Goal: Communication & Community: Answer question/provide support

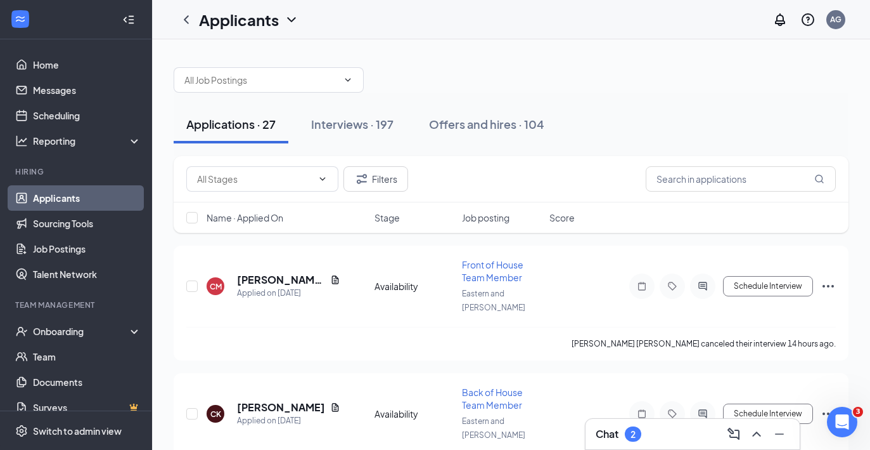
click at [644, 435] on div "Chat 2" at bounding box center [693, 434] width 194 height 20
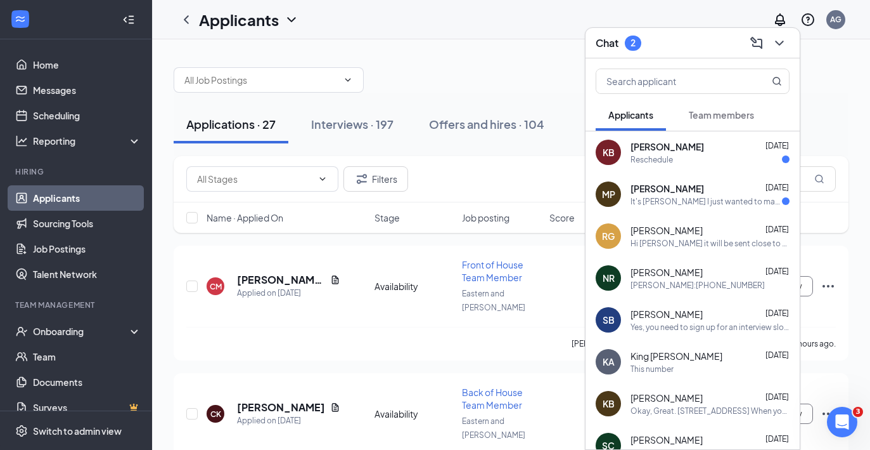
click at [732, 202] on div "It's [PERSON_NAME] I just wanted to make sure I didn't miss any forms or inform…" at bounding box center [707, 201] width 152 height 11
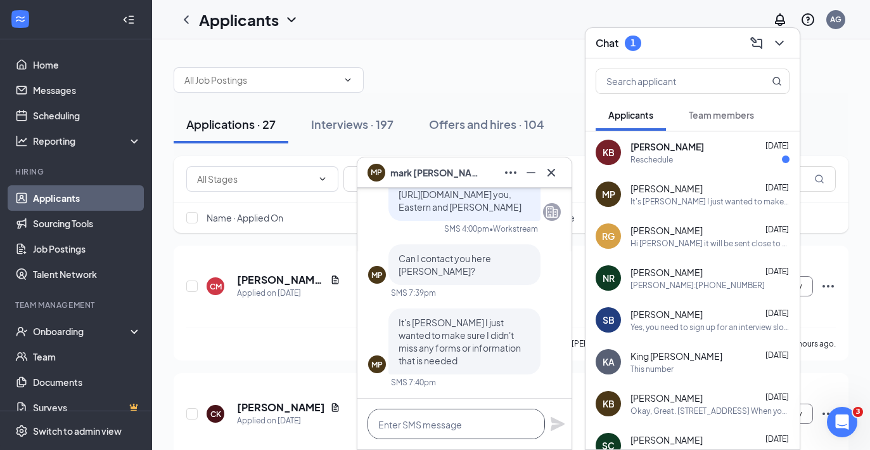
click at [458, 429] on textarea at bounding box center [457, 423] width 178 height 30
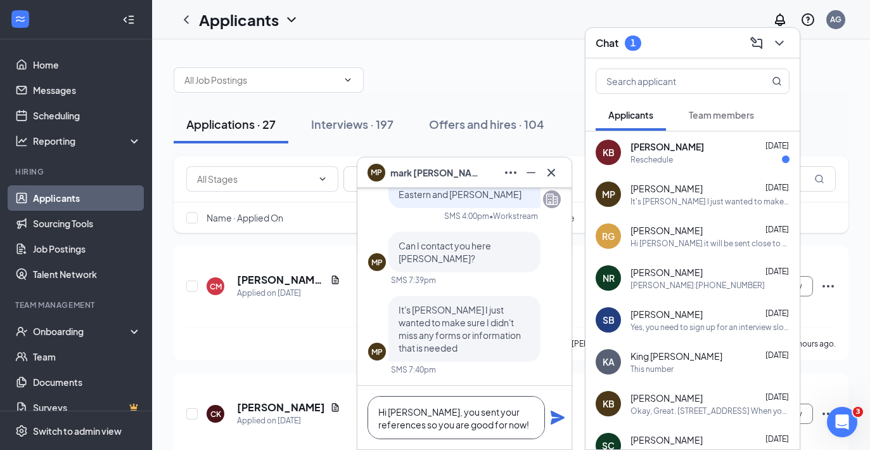
type textarea "Hi [PERSON_NAME], you sent your references so you are good for now!"
click at [555, 422] on icon "Plane" at bounding box center [558, 417] width 14 height 14
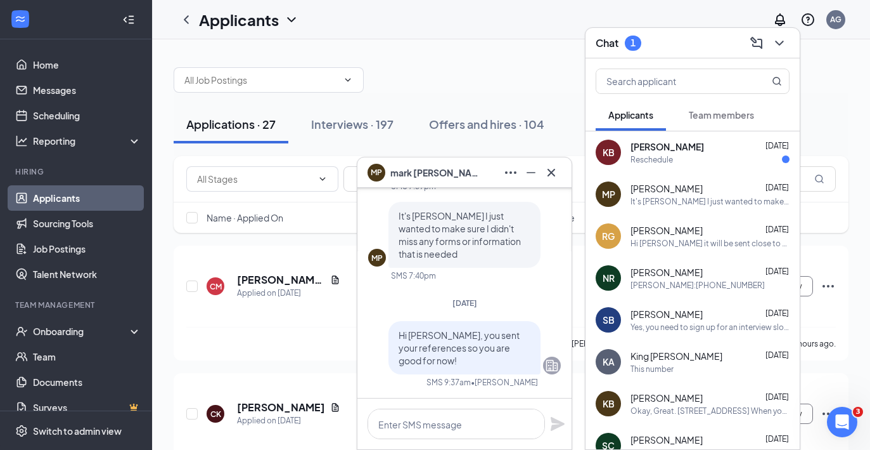
click at [552, 173] on icon "Cross" at bounding box center [552, 172] width 8 height 8
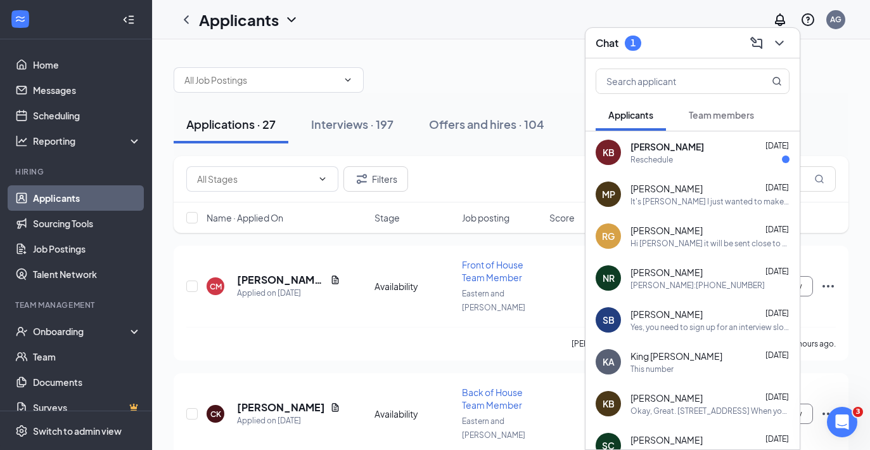
click at [639, 164] on div "Reschedule" at bounding box center [652, 159] width 42 height 11
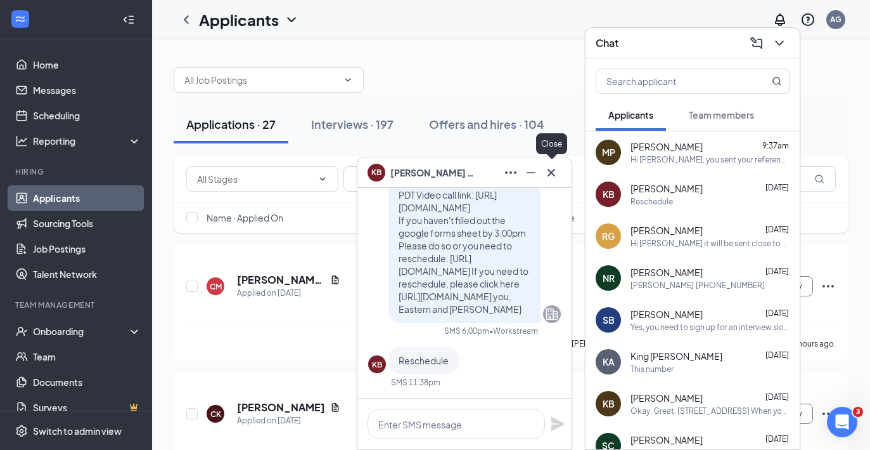
click at [559, 168] on icon "Cross" at bounding box center [551, 172] width 15 height 15
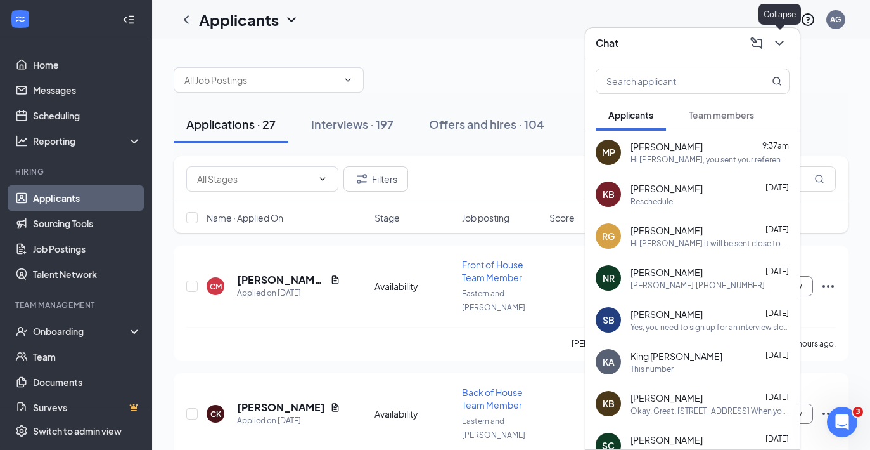
click at [779, 48] on icon "ChevronDown" at bounding box center [779, 43] width 15 height 15
